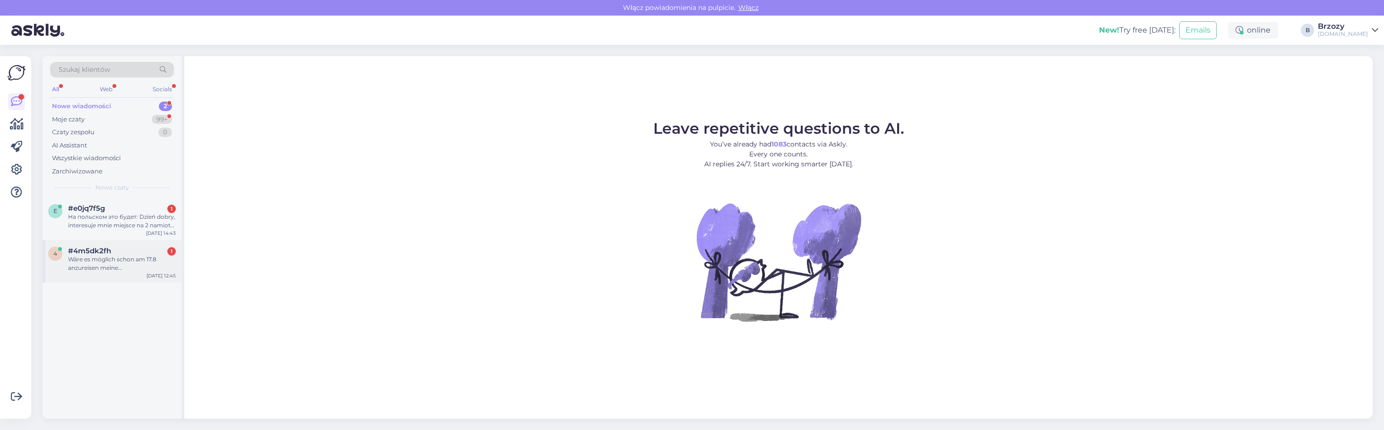
click at [109, 259] on div "Wäre es möglich schon am 17.8 anzureisen meine Reservierungsnummer lautet 29913" at bounding box center [122, 263] width 108 height 17
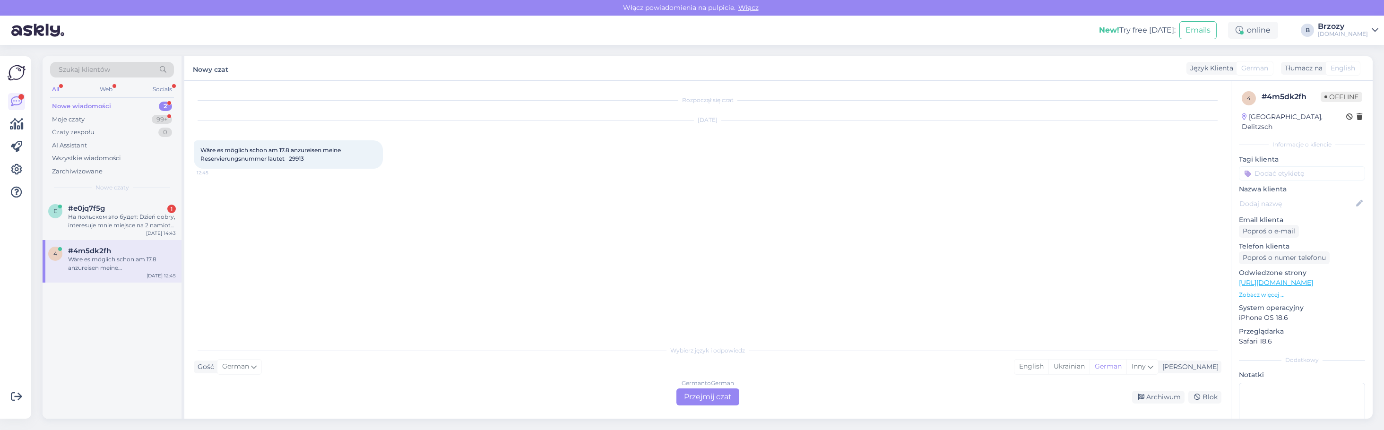
click at [714, 394] on div "German to German Przejmij czat" at bounding box center [708, 397] width 63 height 17
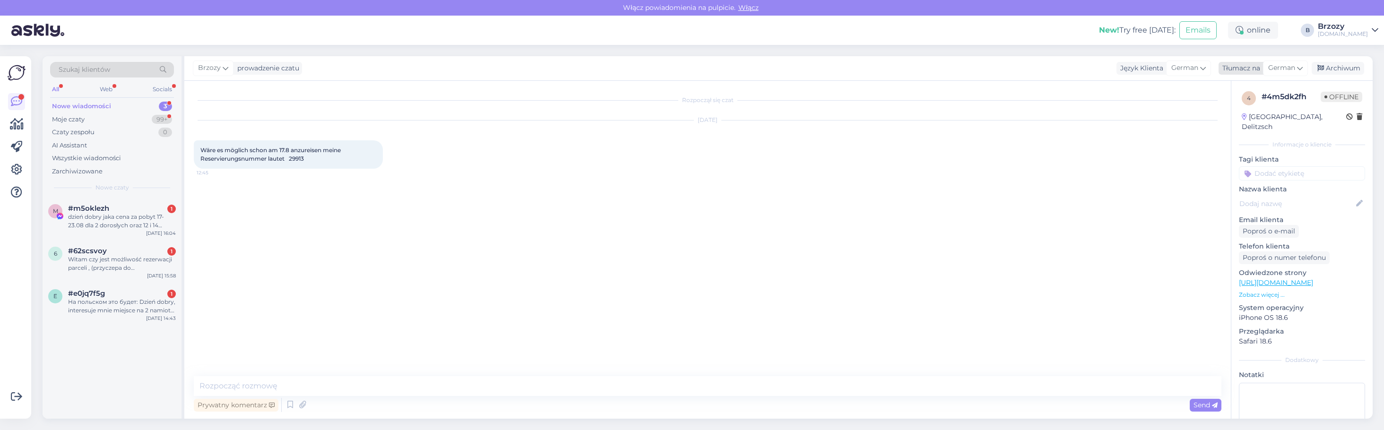
click at [1303, 69] on icon at bounding box center [1300, 68] width 6 height 10
click at [1254, 159] on link "Polish" at bounding box center [1264, 159] width 104 height 15
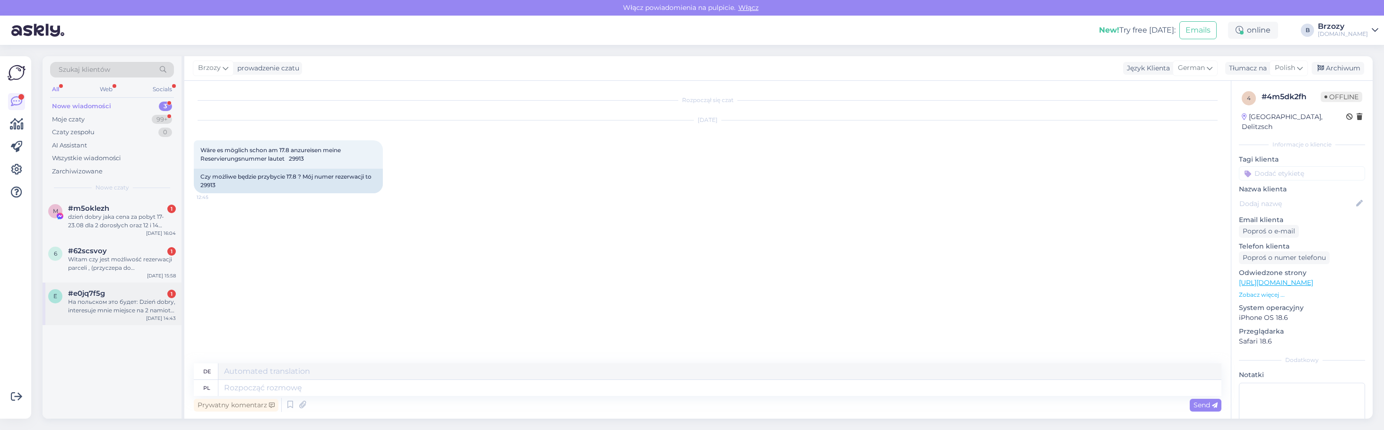
click at [140, 300] on div "На польском это будет: Dzień dobry, interesuje mnie miejsce na 2 namioty. Prosz…" at bounding box center [122, 306] width 108 height 17
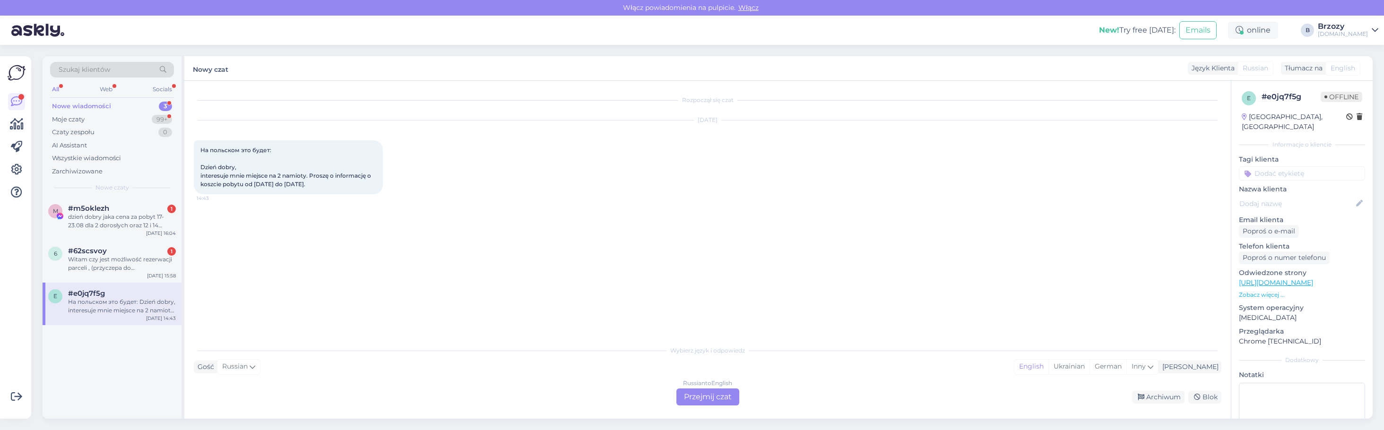
click at [696, 392] on div "Russian to English Przejmij czat" at bounding box center [708, 397] width 63 height 17
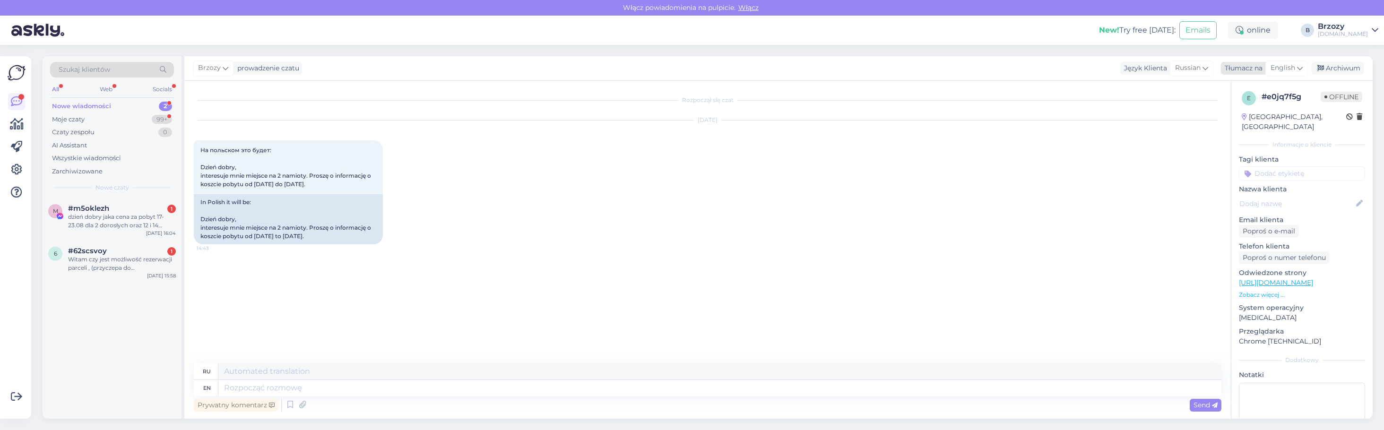
click at [1301, 71] on icon at bounding box center [1300, 68] width 6 height 10
click at [1240, 147] on link "Polish" at bounding box center [1265, 148] width 104 height 15
click at [290, 389] on textarea at bounding box center [719, 388] width 1003 height 16
type textarea "witam."
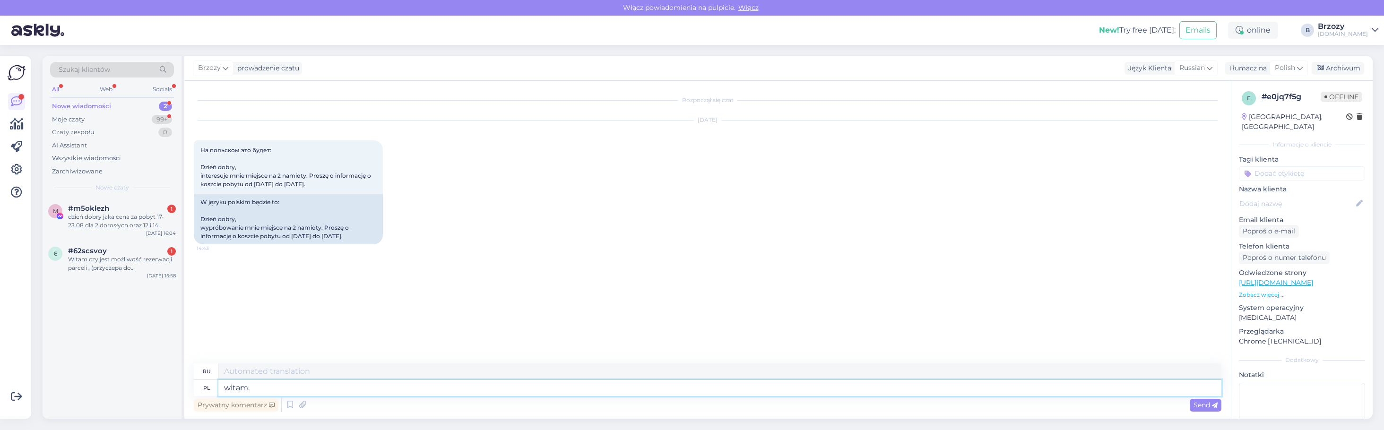
type textarea "Привет."
type textarea "witam. w p"
type textarea "привет. в"
type textarea "witam. w podanym t"
type textarea "привет в данном"
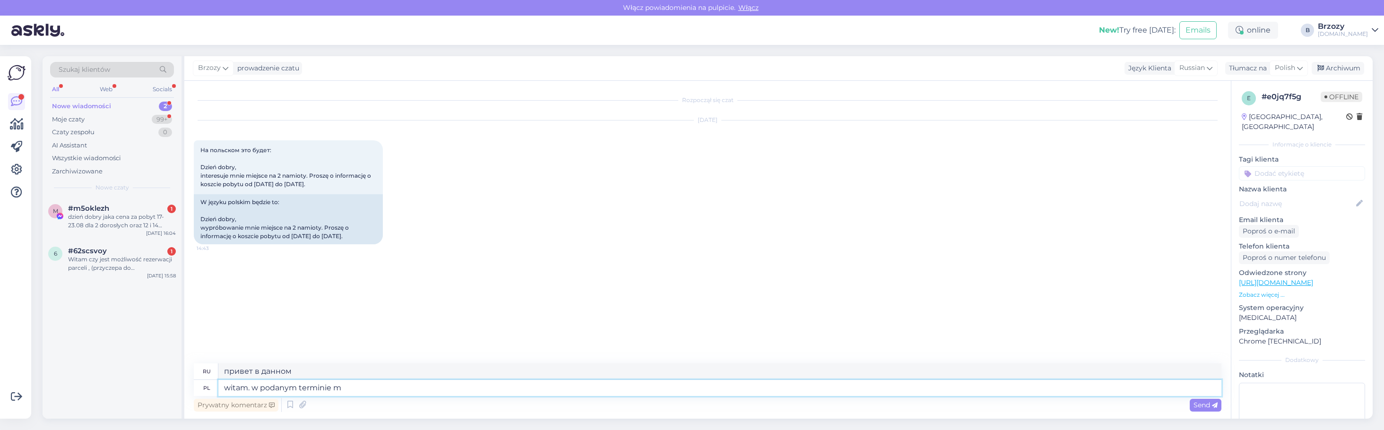
type textarea "witam. w podanym terminie ma"
type textarea "Здравствуйте, в указанную дату"
type textarea "witam. w podanym terminie mamwu"
type textarea "Здравствуйте, у меня это на указанную дату."
type textarea "witam. w podanym terminie mamw"
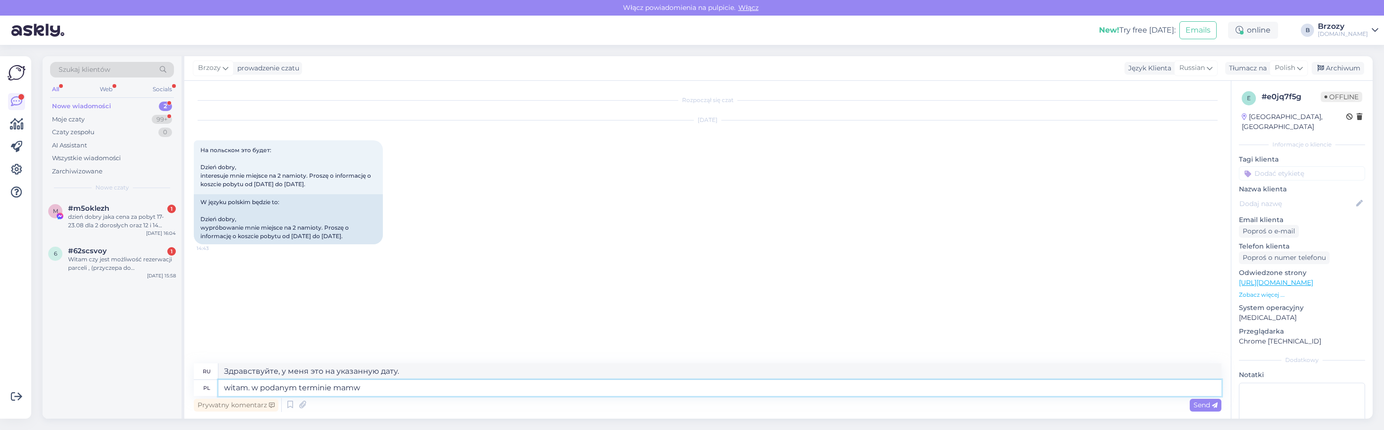
type textarea "Здравствуйте, в указанную дату у меня есть"
type textarea "witam. w podanym terminie mamy w"
type textarea "Здравствуйте, в указанную дату у нас есть"
type textarea "witam. w podanym terminie mamy wolne mi"
type textarea "Здравствуйте, мы доступны в указанную дату."
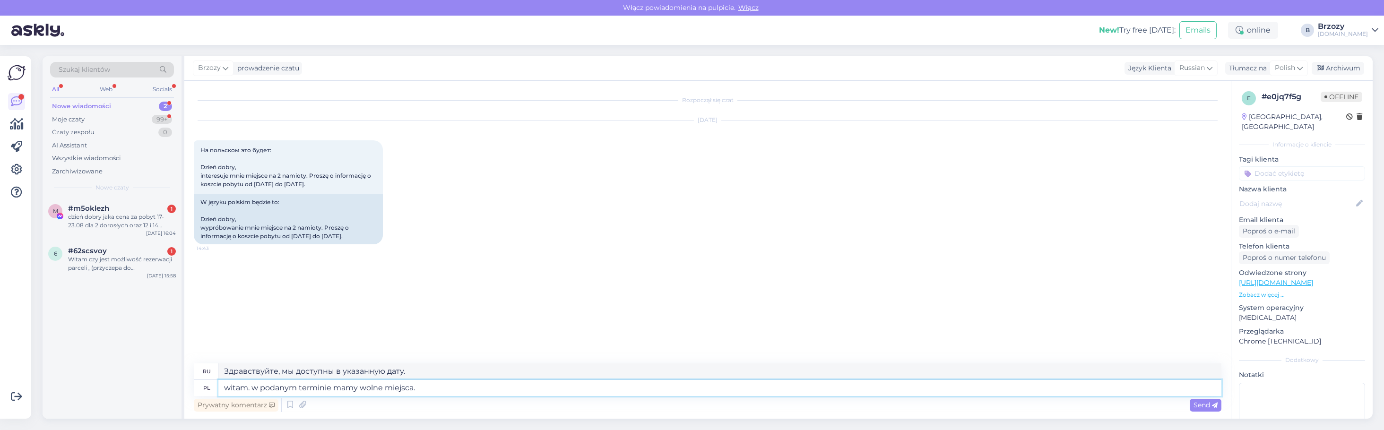
type textarea "witam. w podanym terminie mamy wolne miejsca. z"
type textarea "Здравствуйте, у нас есть свободные места на указанную дату."
type textarea "witam. w podanym terminie mamy wolne miejsca. zapraszamy se"
type textarea "Здравствуйте, у нас есть свободные места на указанные даты. Приглашаем вас."
type textarea "witam. w podanym terminie mamy wolne miejsca. zapraszamy serdecznie."
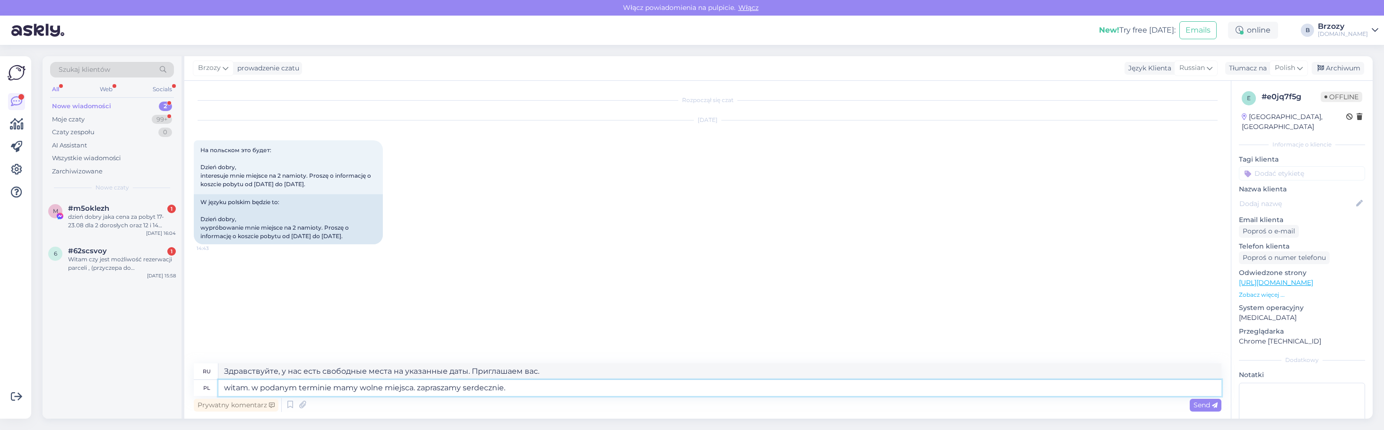
type textarea "Здравствуйте! У нас есть свободные места на указанные даты. Приглашаем вас."
type textarea "witam. w podanym terminie mamy wolne miejsca. zapraszamy serdecznie."
click at [1202, 400] on div "Send" at bounding box center [1206, 405] width 32 height 13
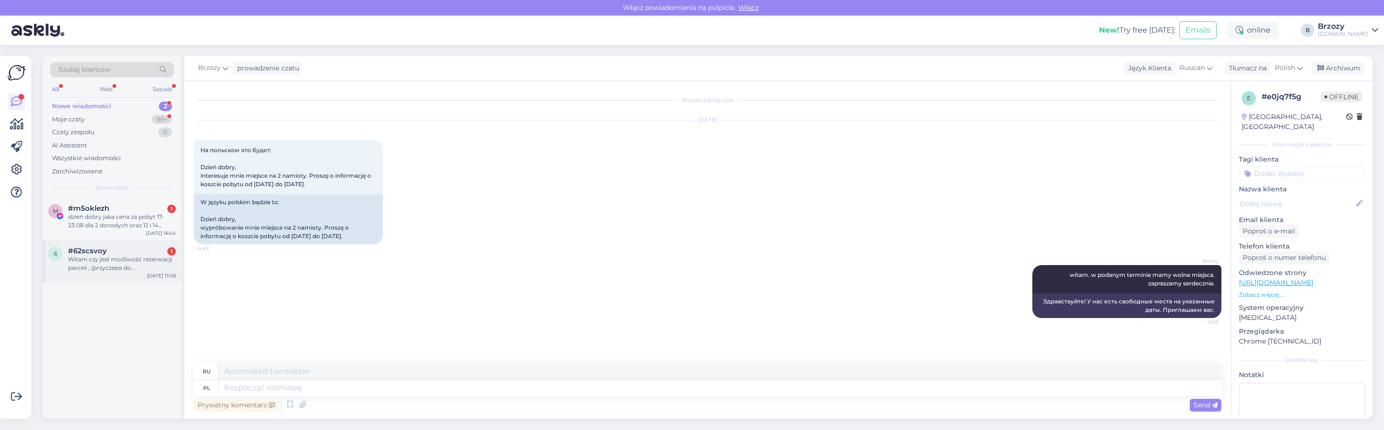
click at [99, 262] on div "Witam czy jest możliwość rezerwacji parceli , (przyczepa do 6m,samochód,prąd) ;…" at bounding box center [122, 263] width 108 height 17
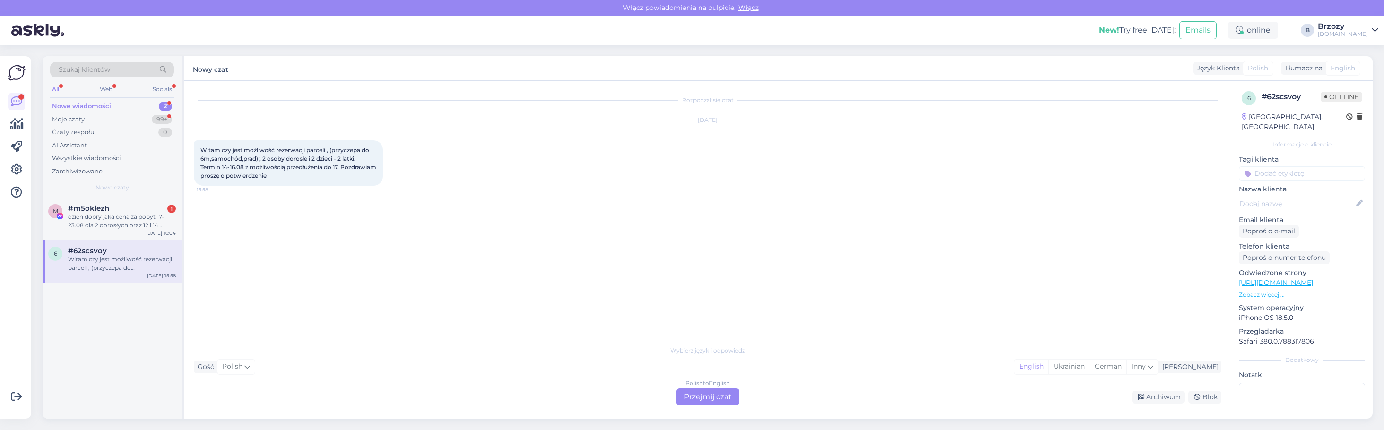
click at [705, 391] on div "Polish to English Przejmij czat" at bounding box center [708, 397] width 63 height 17
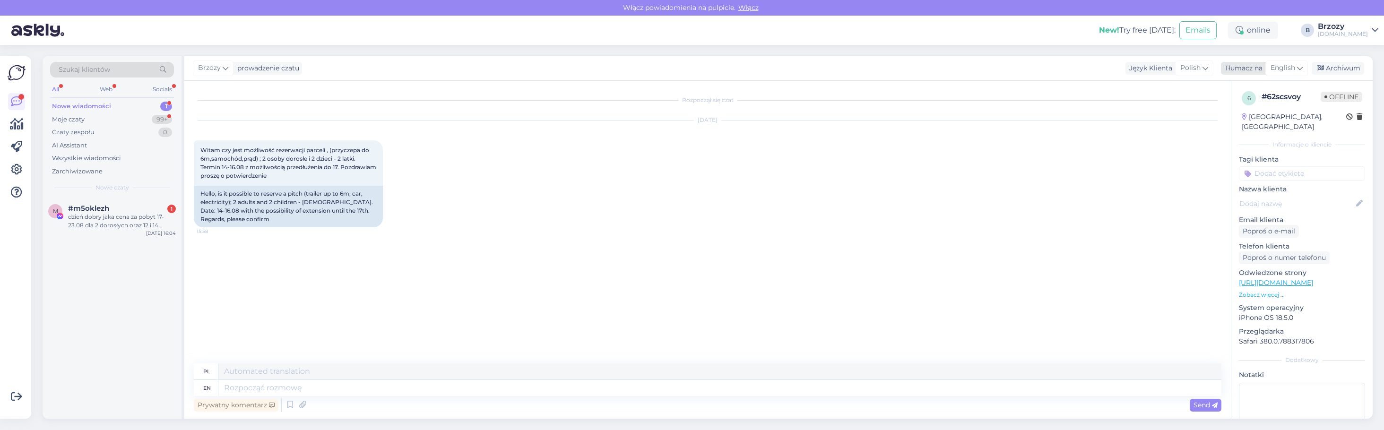
click at [1298, 70] on icon at bounding box center [1300, 68] width 6 height 10
click at [1255, 148] on link "Polish" at bounding box center [1265, 148] width 104 height 15
click at [278, 386] on textarea at bounding box center [708, 386] width 1028 height 20
type textarea "witam. niestety w podanym terminie nie mamy juz wolnych boxow"
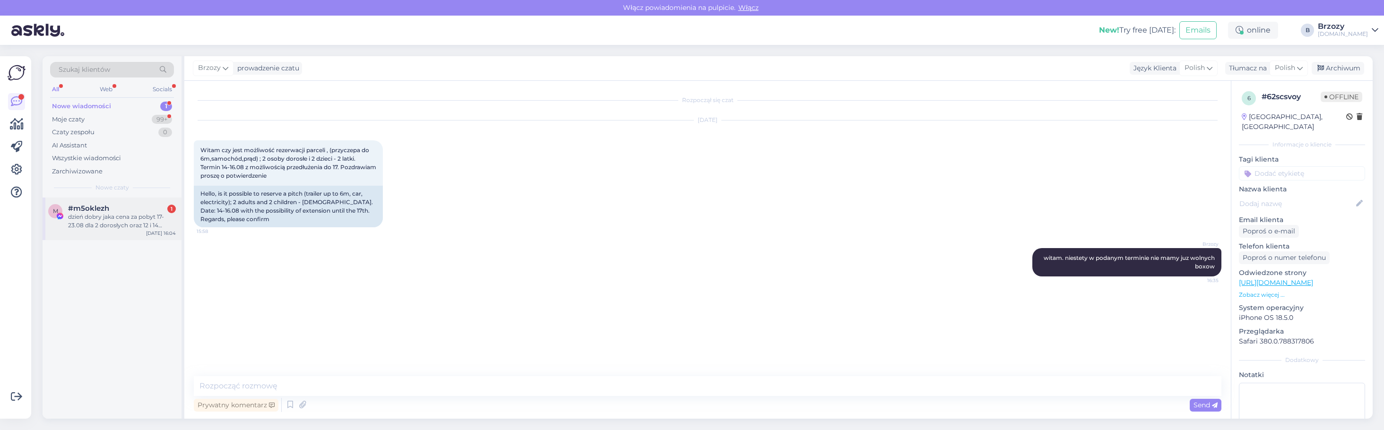
click at [90, 211] on span "#m5oklezh" at bounding box center [88, 208] width 41 height 9
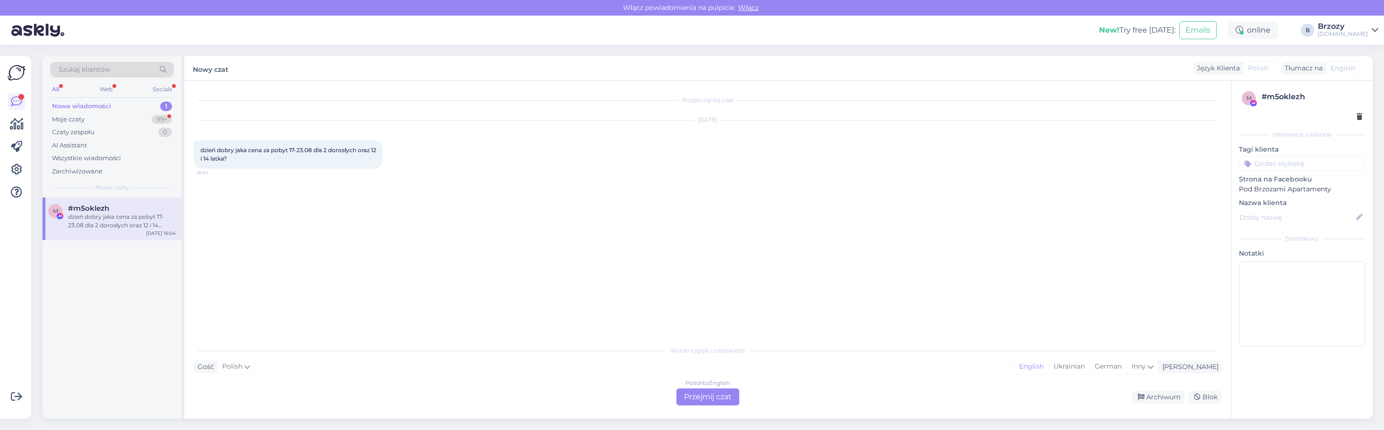
click at [709, 400] on div "Polish to English Przejmij czat" at bounding box center [708, 397] width 63 height 17
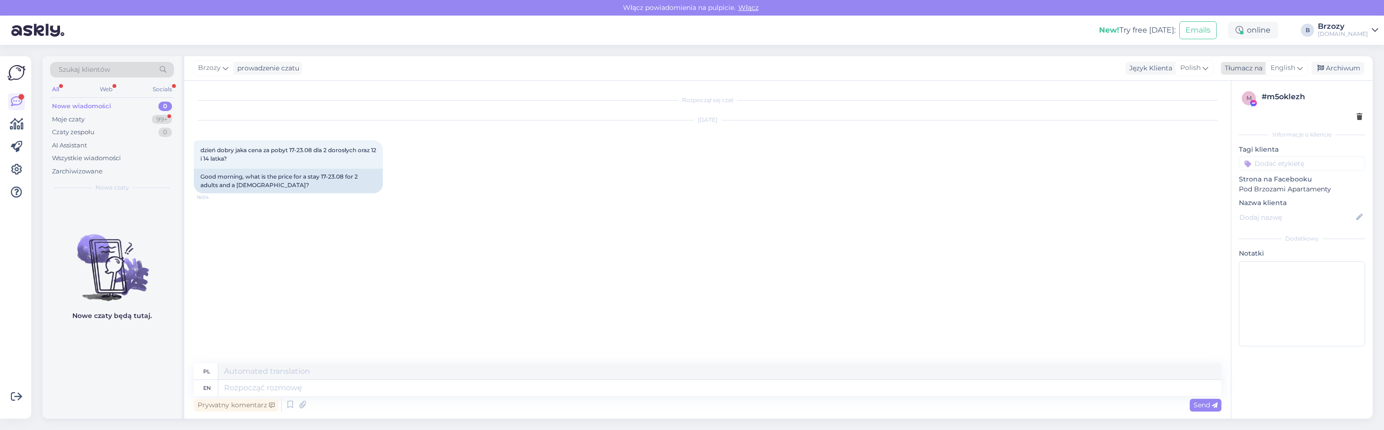
drag, startPoint x: 1302, startPoint y: 65, endPoint x: 1296, endPoint y: 73, distance: 9.2
click at [1302, 66] on icon at bounding box center [1300, 68] width 6 height 10
click at [1256, 105] on link "Polish" at bounding box center [1265, 101] width 104 height 15
click at [104, 105] on div "Nowe wiadomości" at bounding box center [81, 106] width 59 height 9
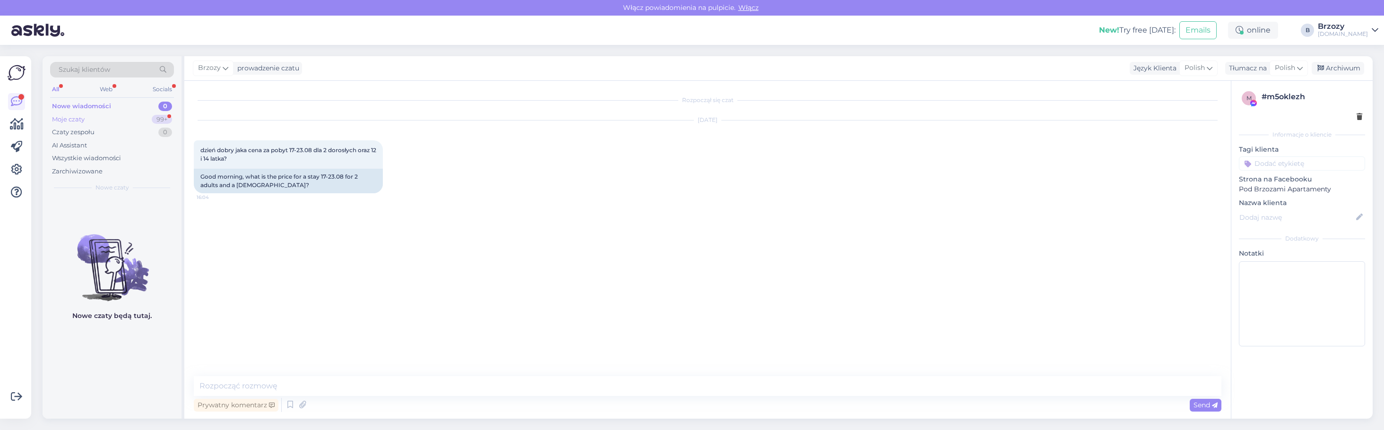
click at [84, 118] on div "Moje czaty" at bounding box center [68, 119] width 33 height 9
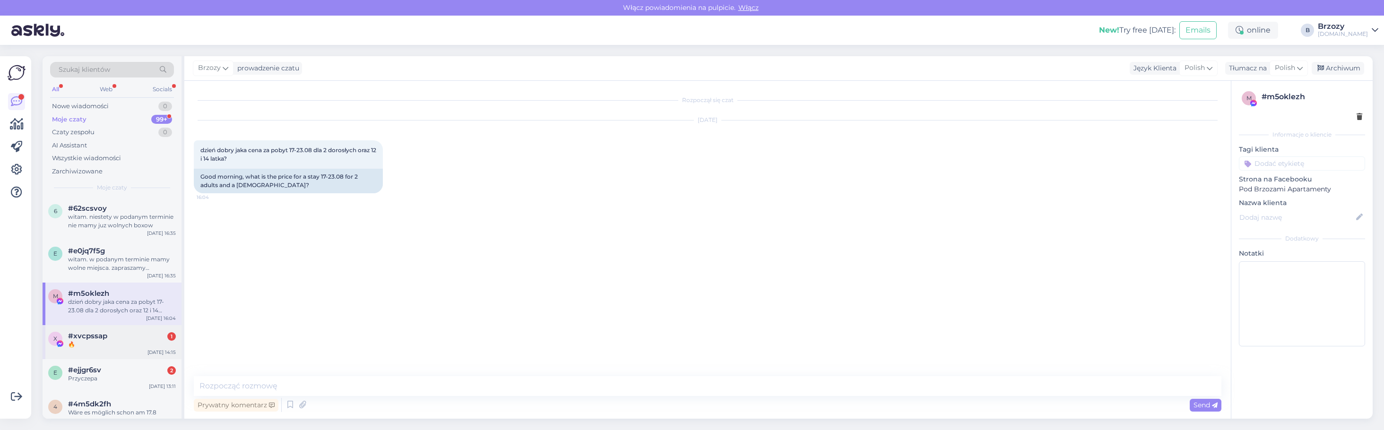
click at [82, 342] on div "🔥" at bounding box center [122, 344] width 108 height 9
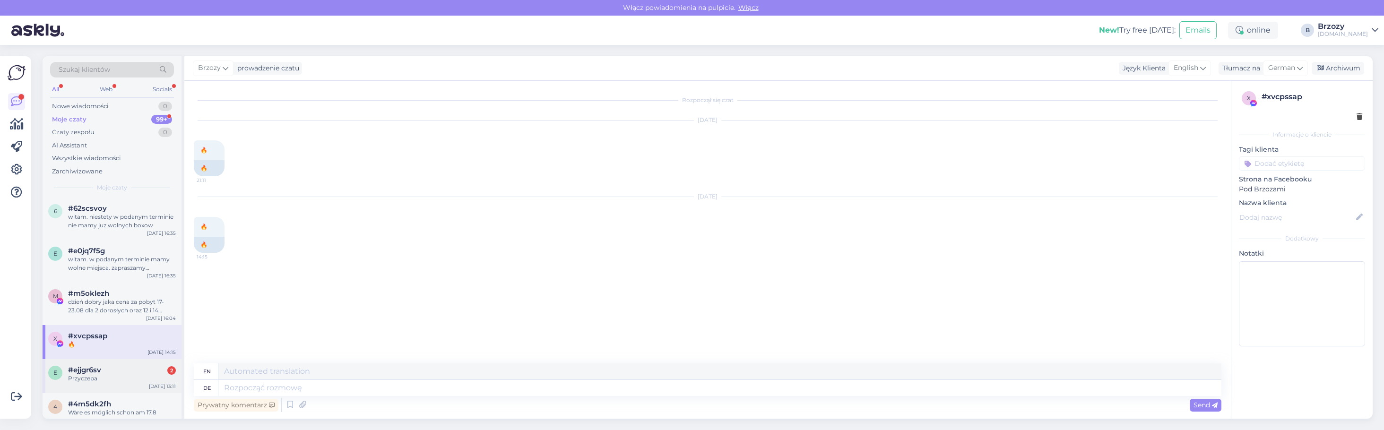
click at [103, 375] on div "Przyczepa" at bounding box center [122, 378] width 108 height 9
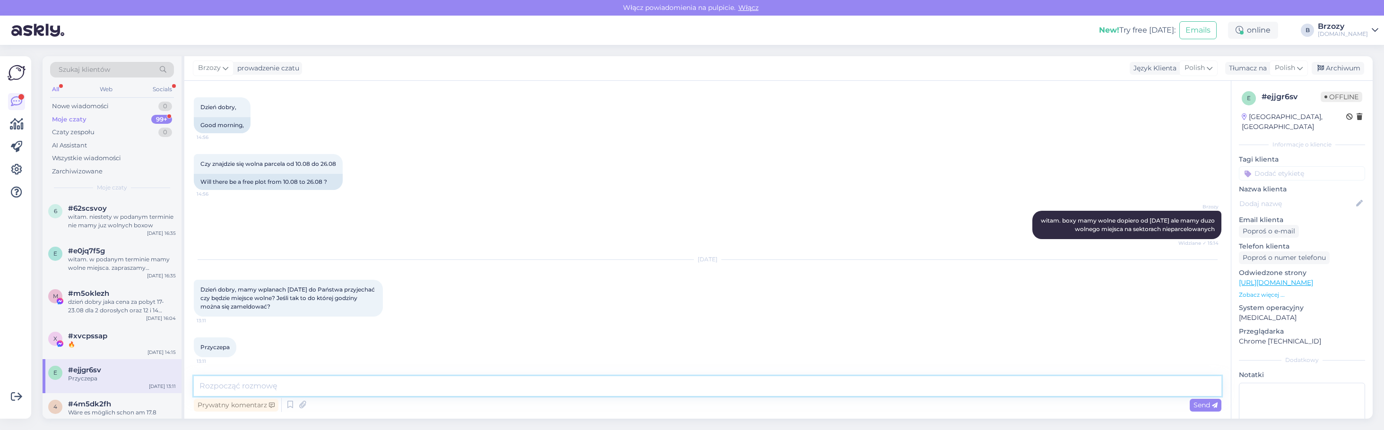
click at [269, 390] on textarea at bounding box center [708, 386] width 1028 height 20
type textarea "witam. recepcja jest czynna do 23. mamy teraz wolne miejsca. zapraszamy serdecz…"
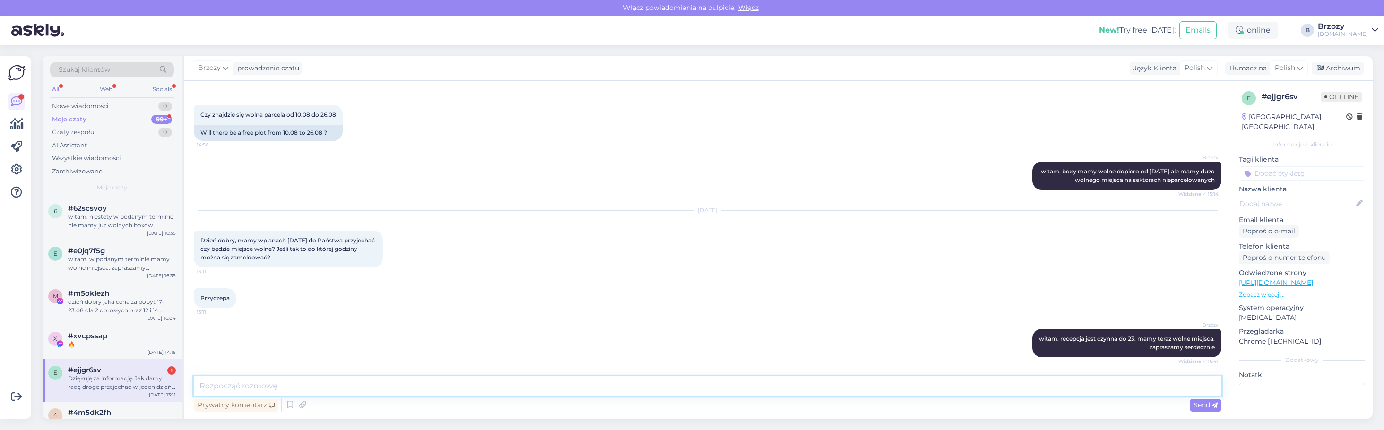
scroll to position [141, 0]
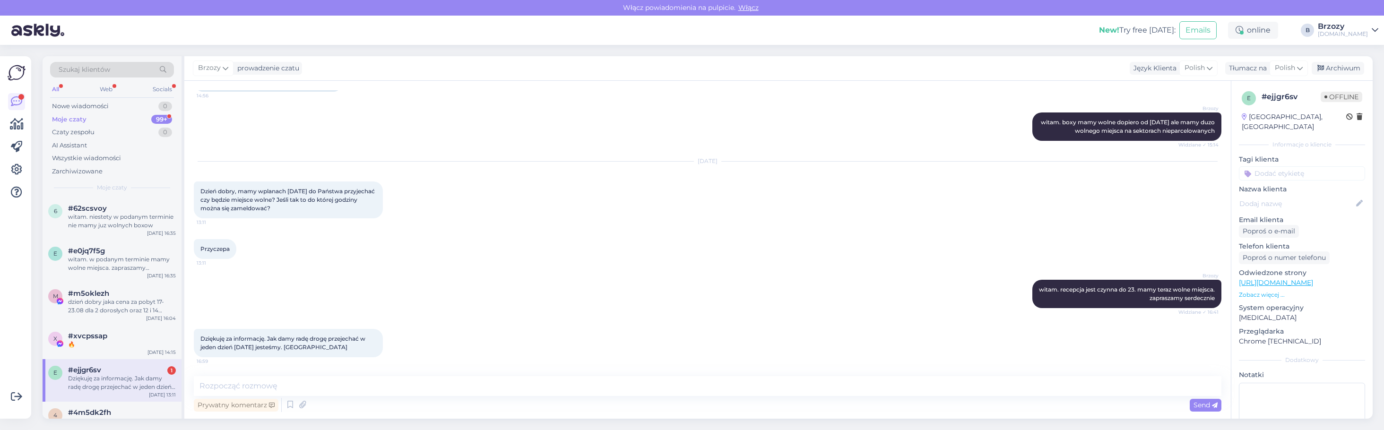
click at [105, 374] on div "#ejjgr6sv 1" at bounding box center [122, 370] width 108 height 9
click at [284, 390] on textarea at bounding box center [708, 386] width 1028 height 20
click at [284, 389] on textarea at bounding box center [708, 386] width 1028 height 20
type textarea "dzieki do zobaczenia"
